Goal: Information Seeking & Learning: Learn about a topic

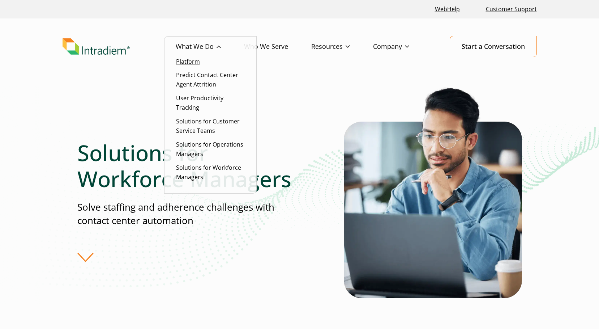
click at [191, 58] on link "Platform" at bounding box center [188, 62] width 24 height 8
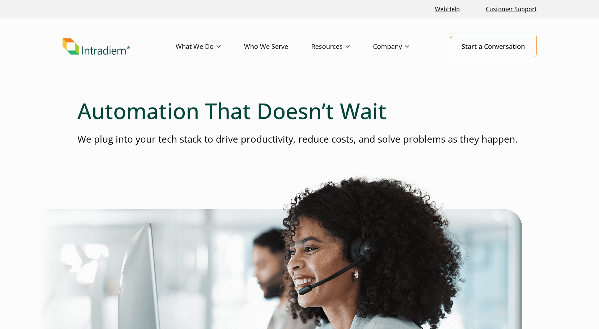
click at [272, 46] on link "Who We Serve" at bounding box center [277, 46] width 67 height 21
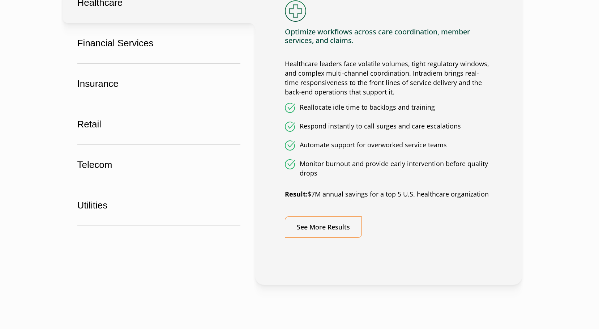
scroll to position [542, 0]
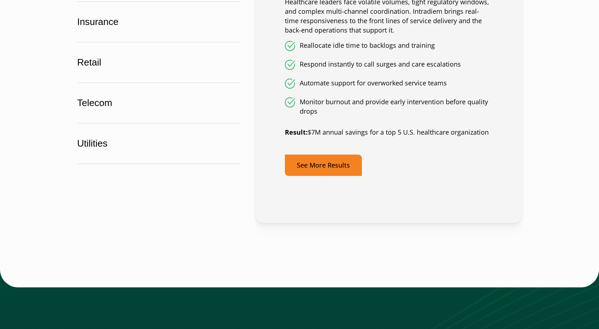
click at [313, 168] on link "See More Results" at bounding box center [323, 164] width 77 height 21
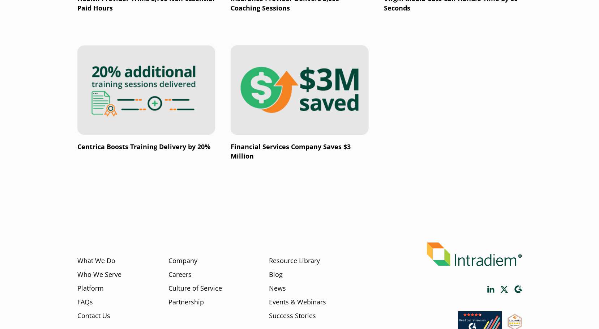
scroll to position [1338, 0]
